Goal: Complete application form: Complete application form

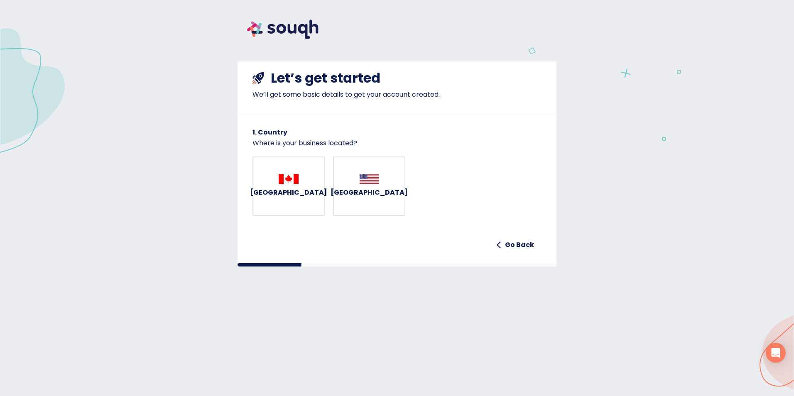
click at [293, 196] on h6 "Canada" at bounding box center [288, 193] width 77 height 12
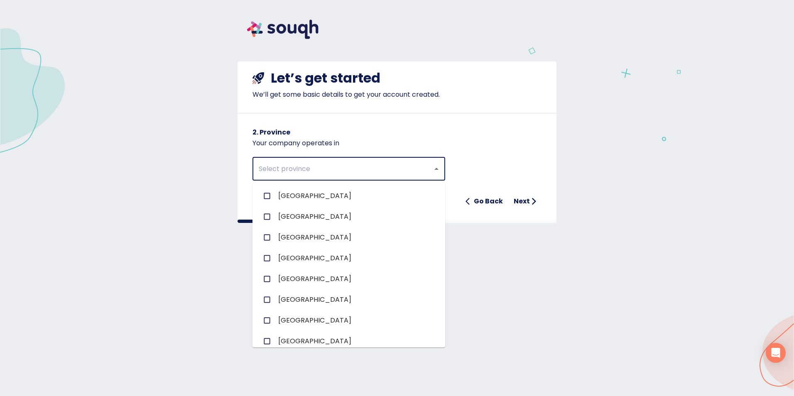
click at [331, 171] on input "text" at bounding box center [337, 169] width 162 height 16
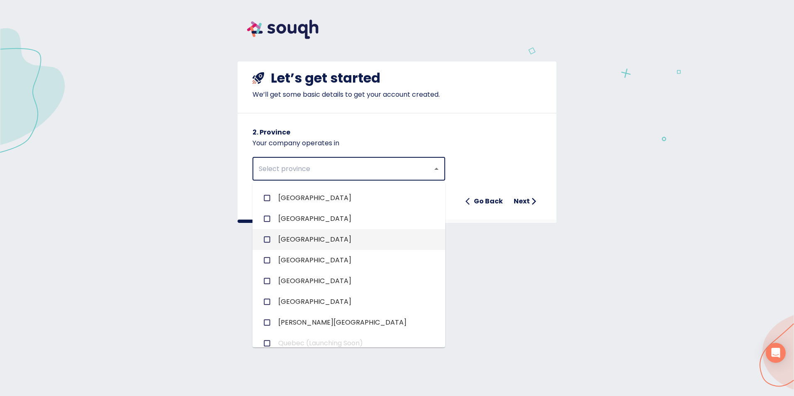
scroll to position [83, 0]
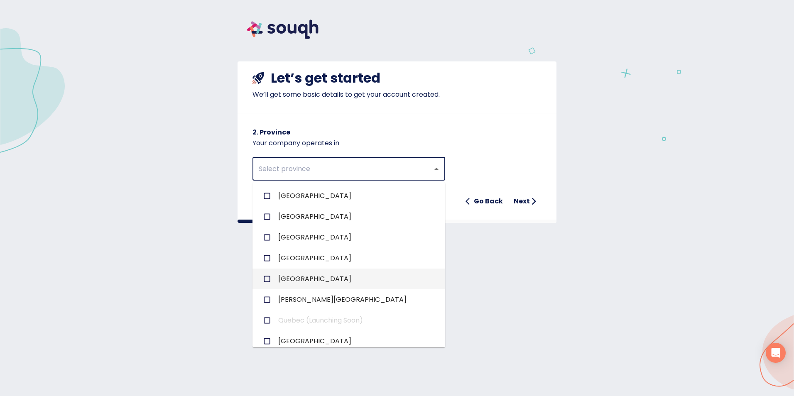
click at [313, 285] on li "Ontario" at bounding box center [349, 279] width 193 height 21
checkbox input "true"
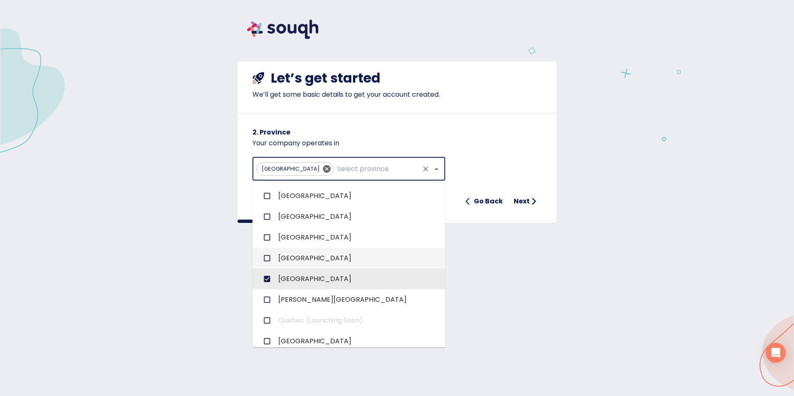
click at [545, 268] on div "Let’s get started We’ll get some basic details to get your account created. 2. …" at bounding box center [397, 203] width 794 height 406
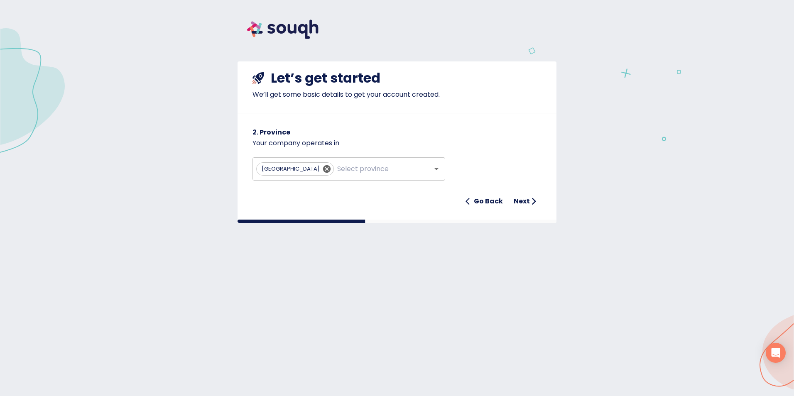
click at [529, 201] on h6 "Next" at bounding box center [522, 202] width 16 height 12
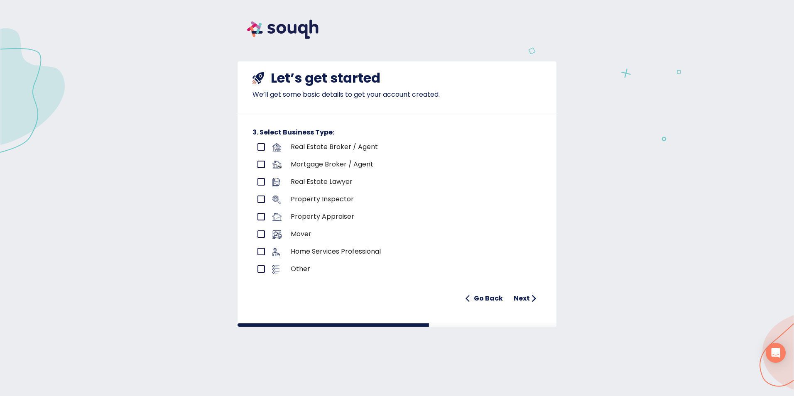
drag, startPoint x: 333, startPoint y: 152, endPoint x: 337, endPoint y: 150, distance: 4.6
click at [334, 152] on div "Real Estate Broker / Agent" at bounding box center [397, 146] width 289 height 17
click at [259, 147] on input "primary checkbox" at bounding box center [261, 146] width 17 height 17
checkbox input "true"
click at [528, 300] on h6 "Next" at bounding box center [522, 299] width 16 height 12
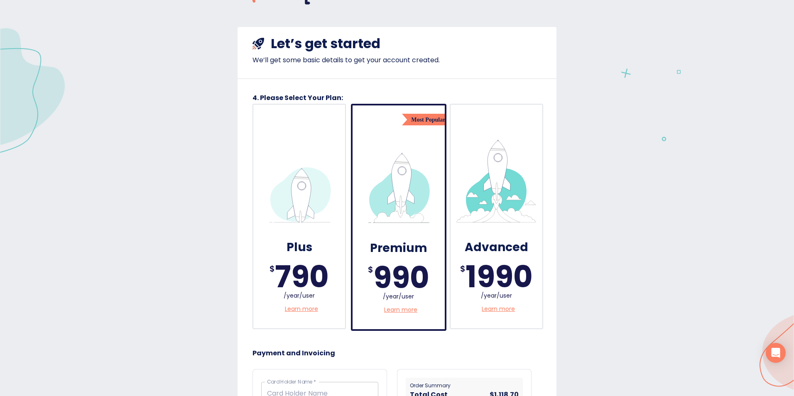
scroll to position [0, 0]
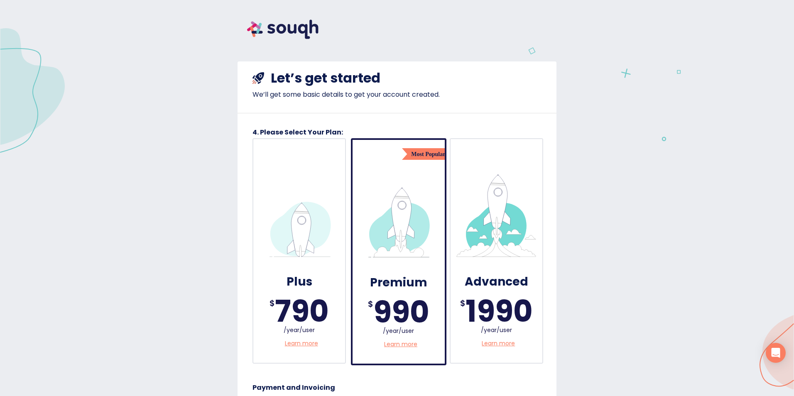
click at [263, 34] on img at bounding box center [283, 29] width 91 height 39
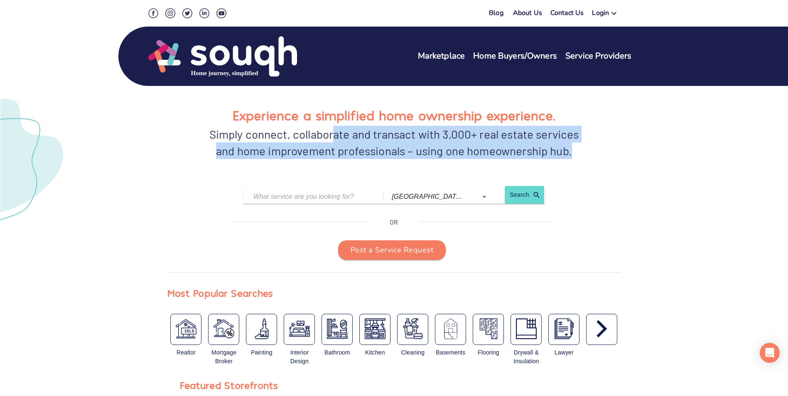
drag, startPoint x: 337, startPoint y: 133, endPoint x: 593, endPoint y: 158, distance: 256.7
click at [593, 158] on div "Experience a simplified home ownership experience. Simply connect, collaborate …" at bounding box center [394, 140] width 454 height 71
drag, startPoint x: 327, startPoint y: 135, endPoint x: 596, endPoint y: 160, distance: 270.4
click at [596, 160] on div "Experience a simplified home ownership experience. Simply connect, collaborate …" at bounding box center [394, 140] width 454 height 71
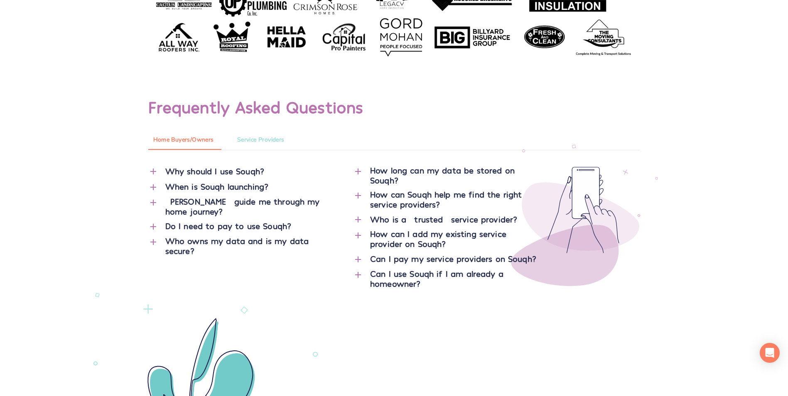
scroll to position [3241, 0]
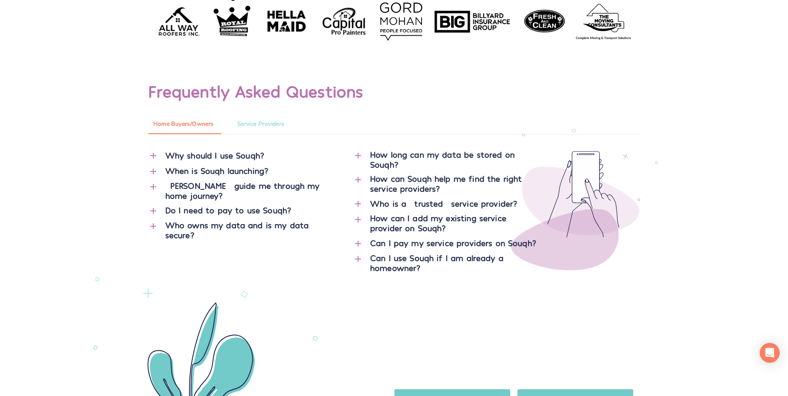
click at [152, 157] on icon "button" at bounding box center [153, 156] width 6 height 6
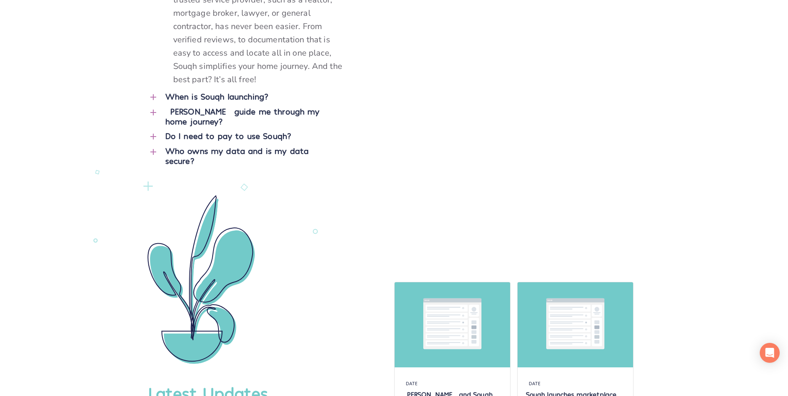
scroll to position [3532, 0]
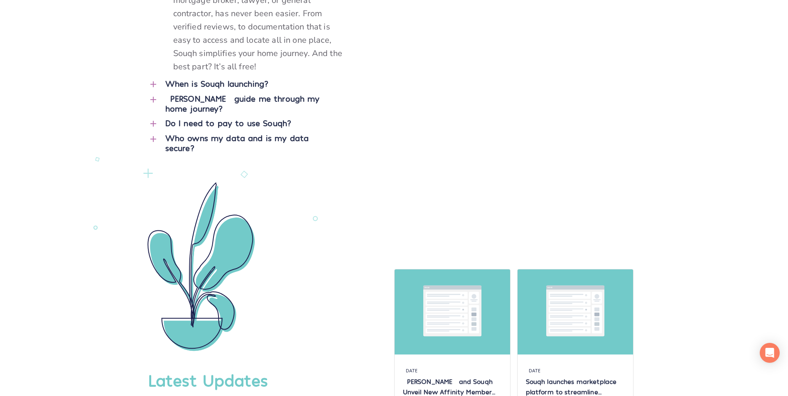
click at [152, 79] on icon "button" at bounding box center [153, 84] width 10 height 10
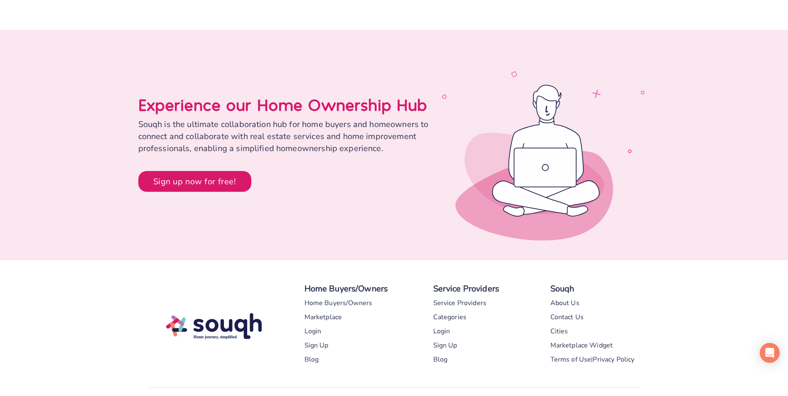
scroll to position [3864, 0]
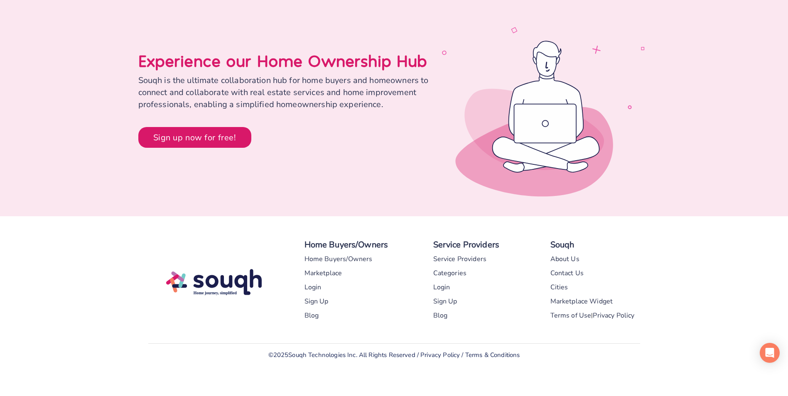
click at [327, 276] on div "Marketplace" at bounding box center [324, 273] width 38 height 14
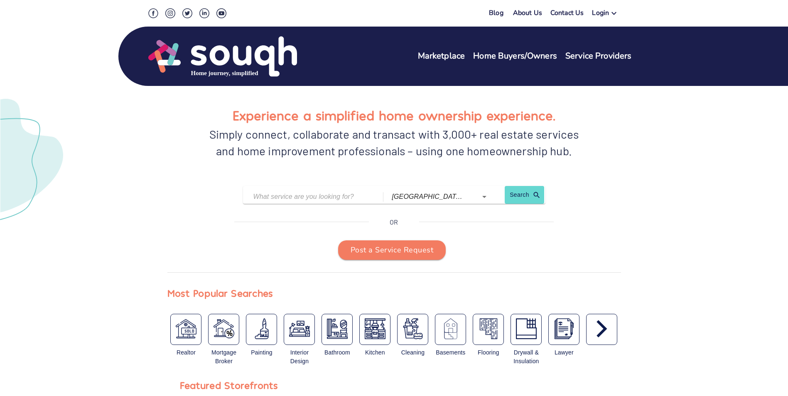
click at [238, 52] on img at bounding box center [222, 56] width 149 height 42
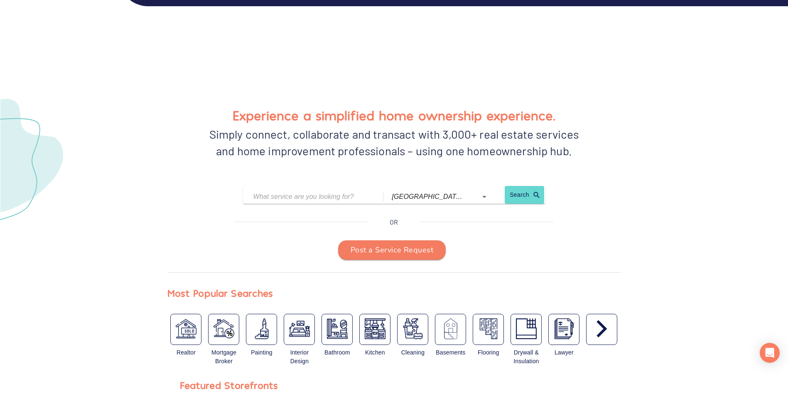
scroll to position [3844, 0]
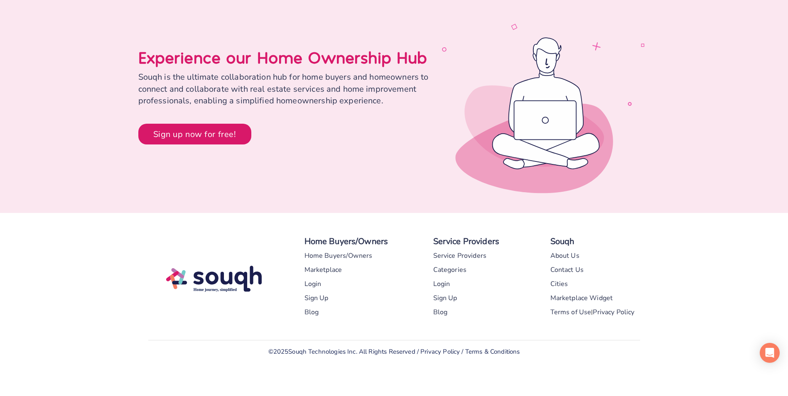
click at [447, 268] on div "Categories" at bounding box center [450, 270] width 34 height 14
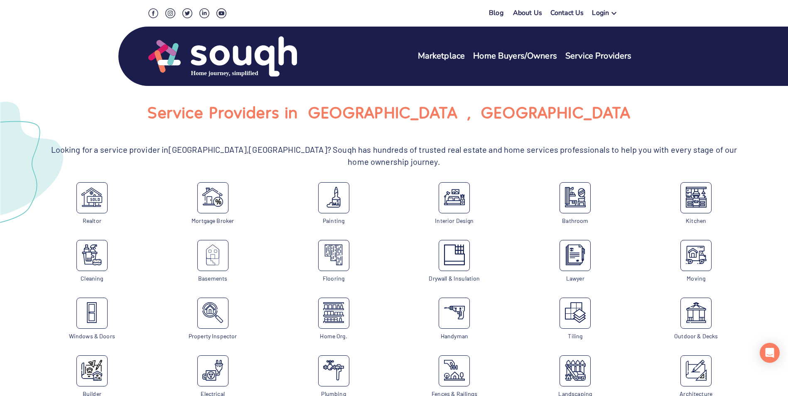
click at [606, 12] on div "Login" at bounding box center [600, 14] width 17 height 12
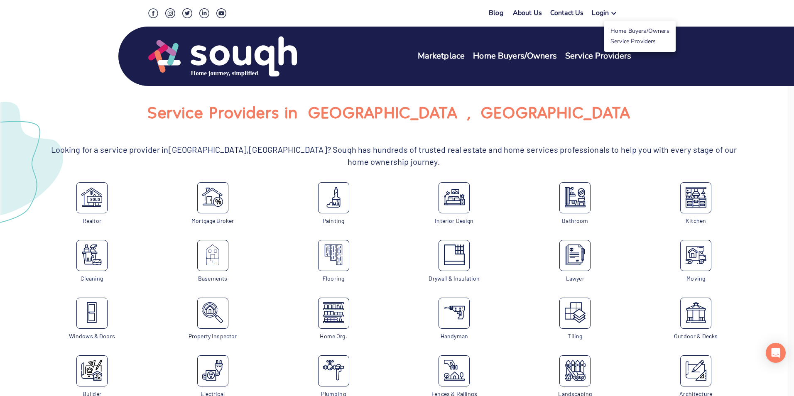
click at [660, 31] on link "Home Buyers/Owners" at bounding box center [640, 31] width 59 height 8
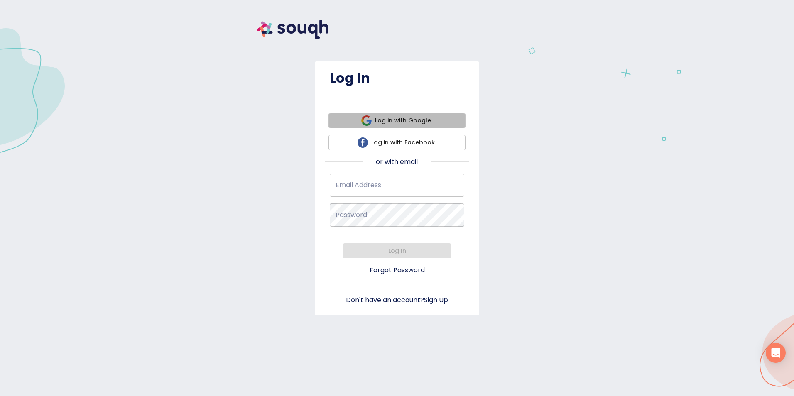
click at [435, 122] on span "Log in with Google" at bounding box center [397, 121] width 124 height 10
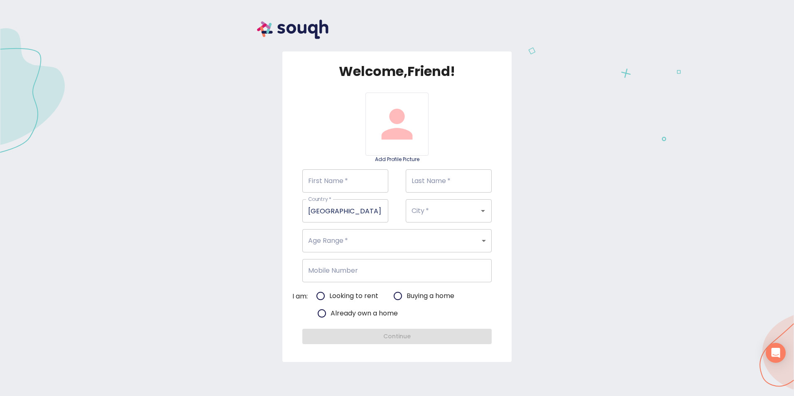
click at [356, 182] on input "First Name   *" at bounding box center [345, 181] width 86 height 23
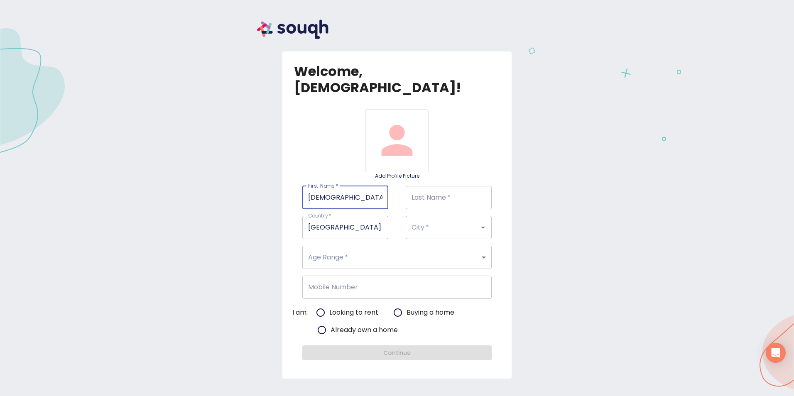
type input "[DEMOGRAPHIC_DATA]"
type input "Tiwari"
click at [444, 220] on input "City   *" at bounding box center [437, 228] width 55 height 16
drag, startPoint x: 448, startPoint y: 234, endPoint x: 384, endPoint y: 233, distance: 64.0
click at [446, 234] on li "[GEOGRAPHIC_DATA]" at bounding box center [449, 235] width 86 height 15
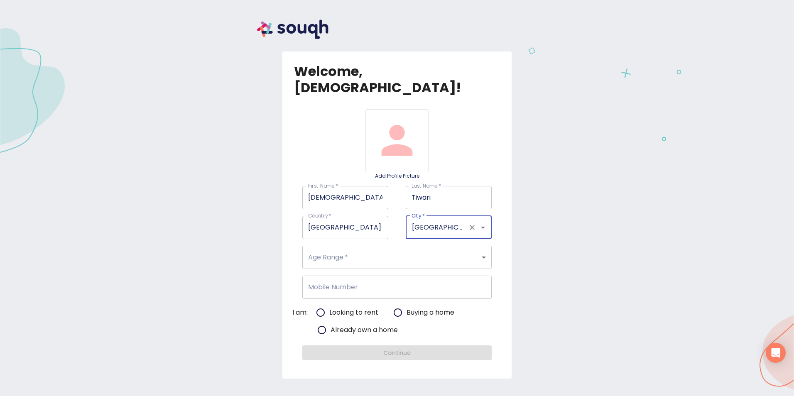
type input "[GEOGRAPHIC_DATA]"
click at [364, 0] on body "Welcome, [PERSON_NAME] ! Add Profile Picture First Name   * [PERSON_NAME] First…" at bounding box center [397, 0] width 794 height 0
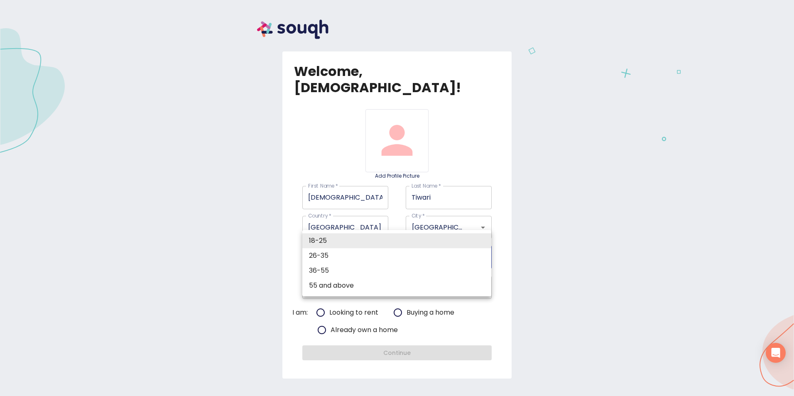
click at [361, 275] on li "36-55" at bounding box center [396, 270] width 189 height 15
type input "36-55"
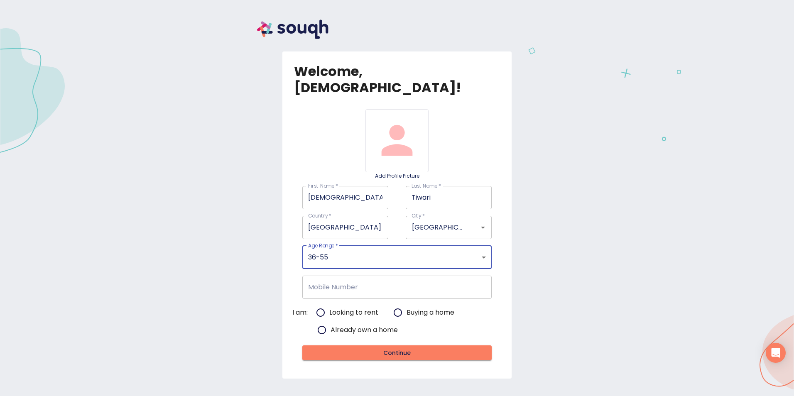
click at [321, 322] on input "Already own a home" at bounding box center [321, 330] width 17 height 17
radio input "true"
click at [410, 348] on span "Continue" at bounding box center [397, 353] width 176 height 10
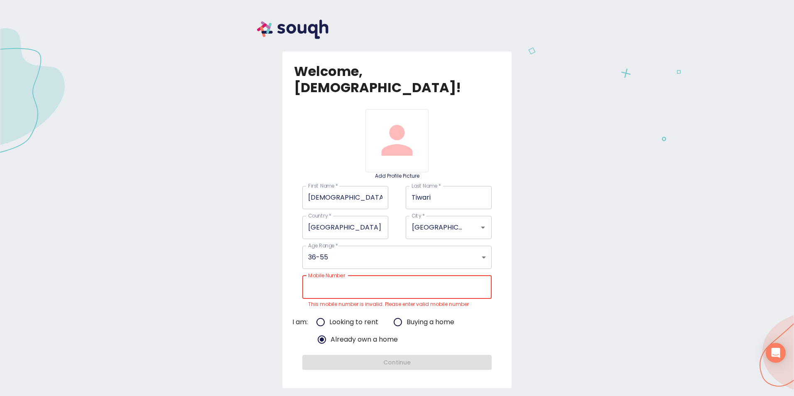
click at [376, 276] on input "Mobile Number" at bounding box center [396, 287] width 189 height 23
type input "[PHONE_NUMBER]"
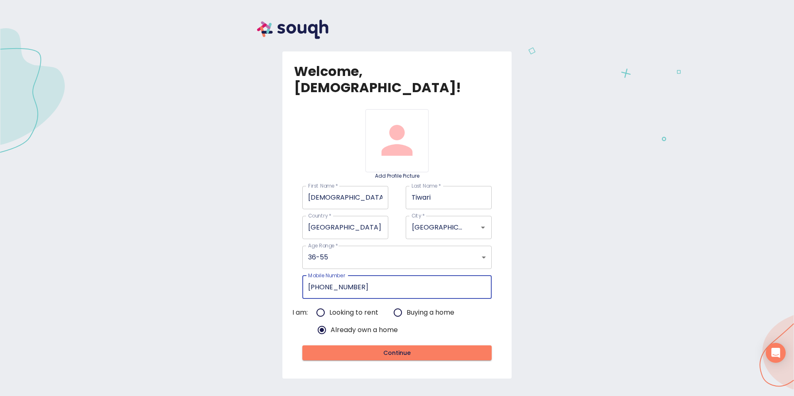
click at [395, 348] on span "Continue" at bounding box center [397, 353] width 176 height 10
